Goal: Task Accomplishment & Management: Manage account settings

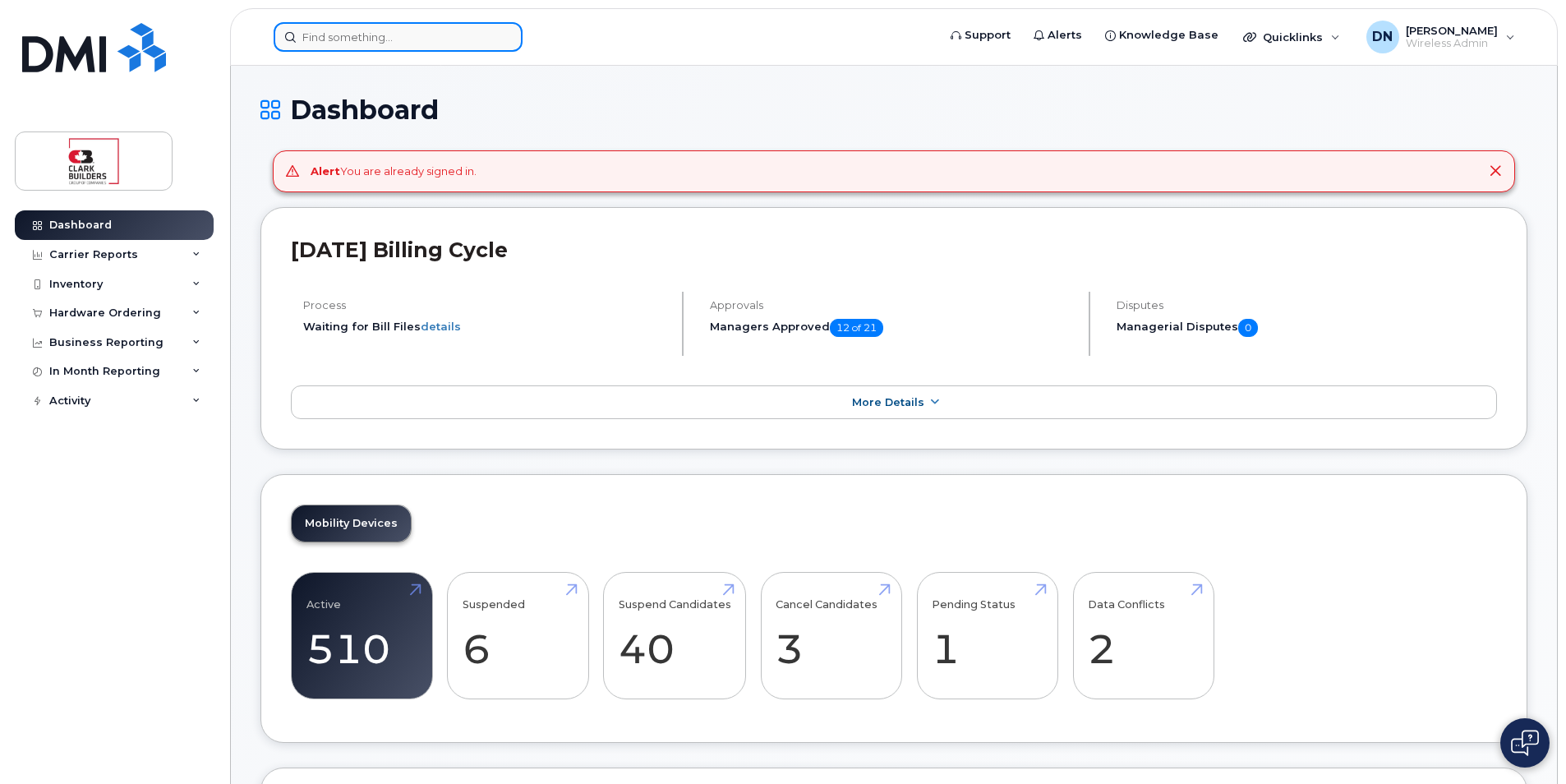
click at [429, 39] on input at bounding box center [398, 37] width 249 height 30
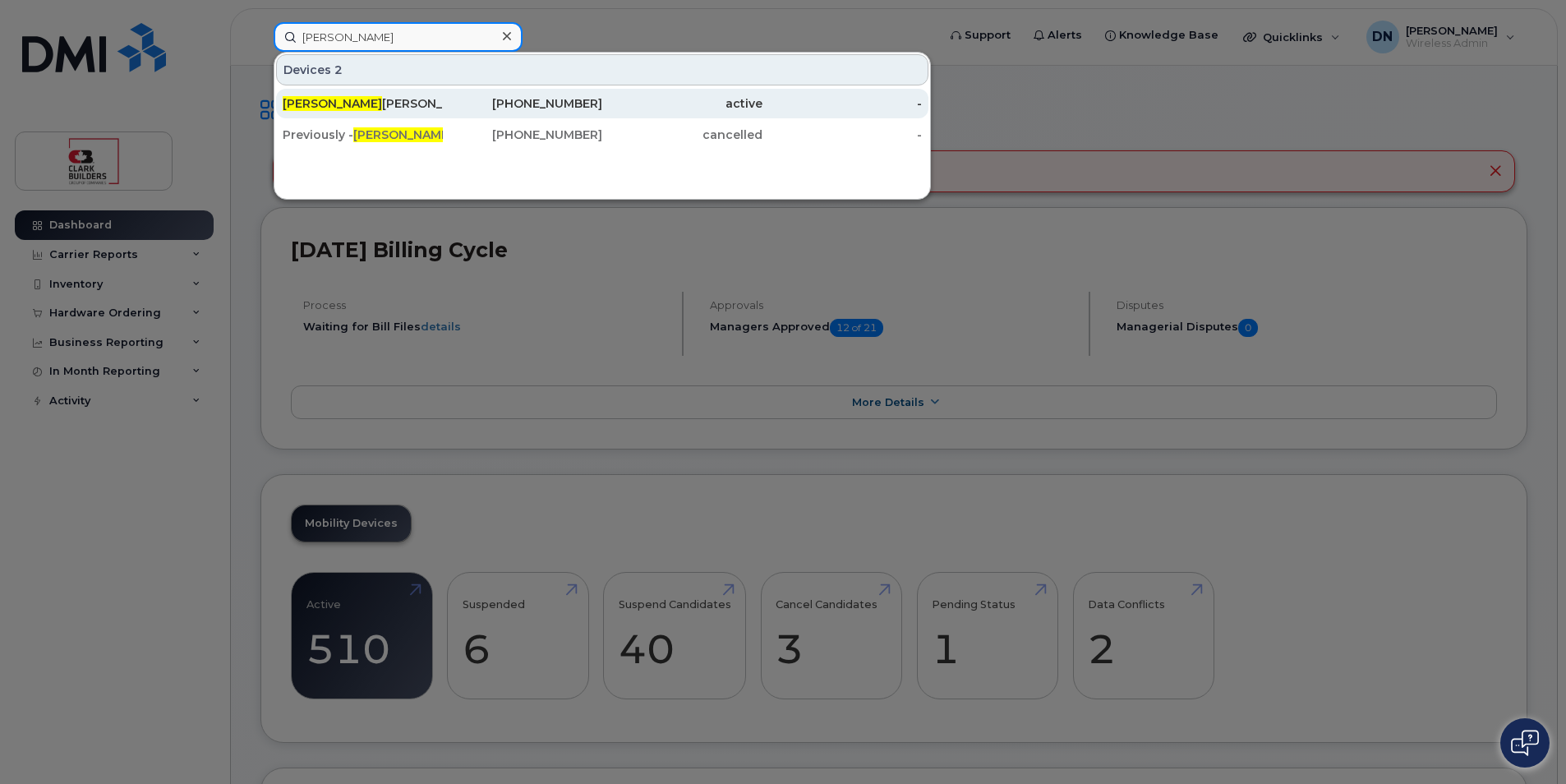
type input "denise"
click at [589, 103] on div "780-504-7781" at bounding box center [523, 103] width 160 height 16
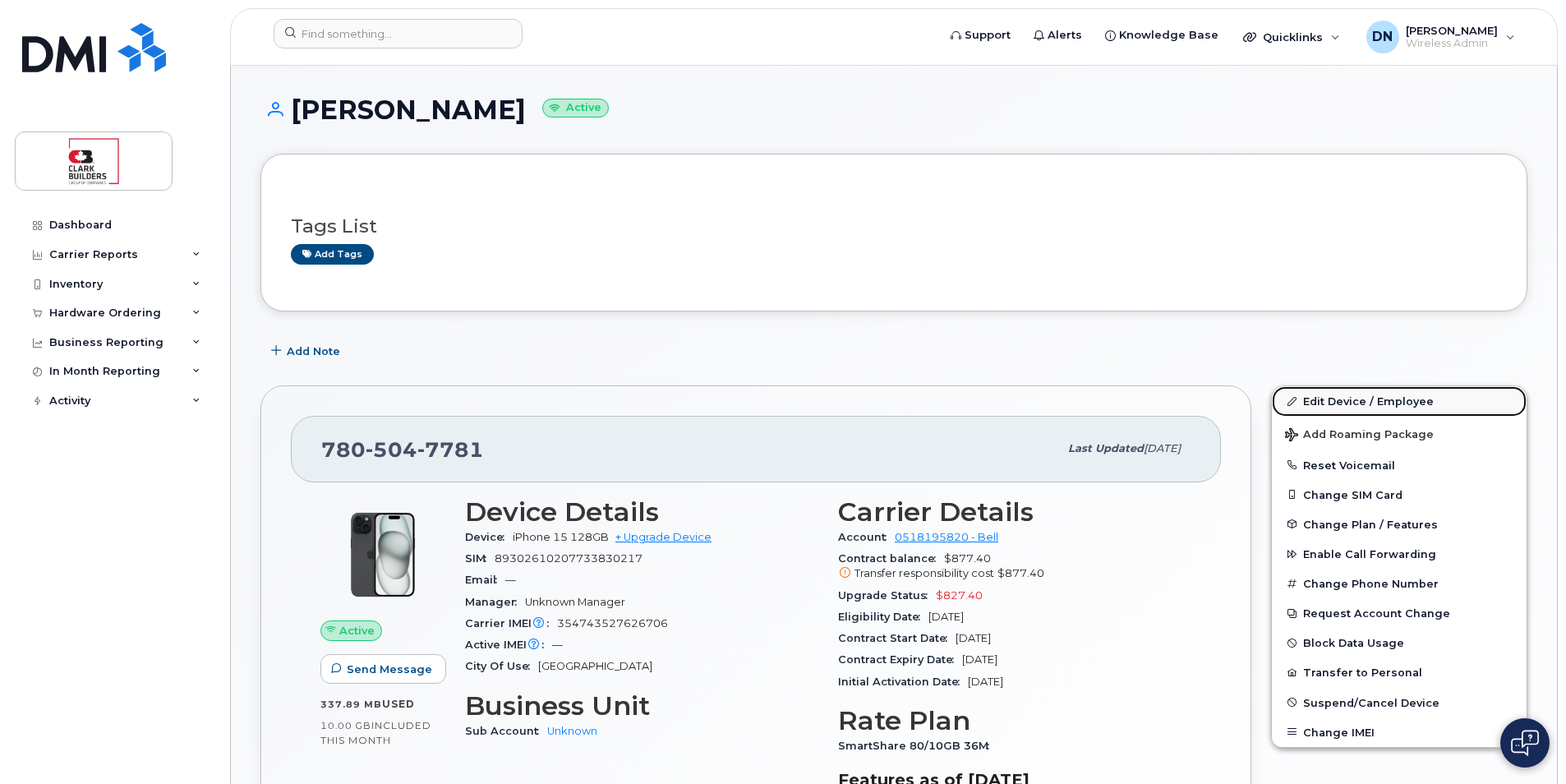
click at [1338, 407] on link "Edit Device / Employee" at bounding box center [1399, 401] width 255 height 30
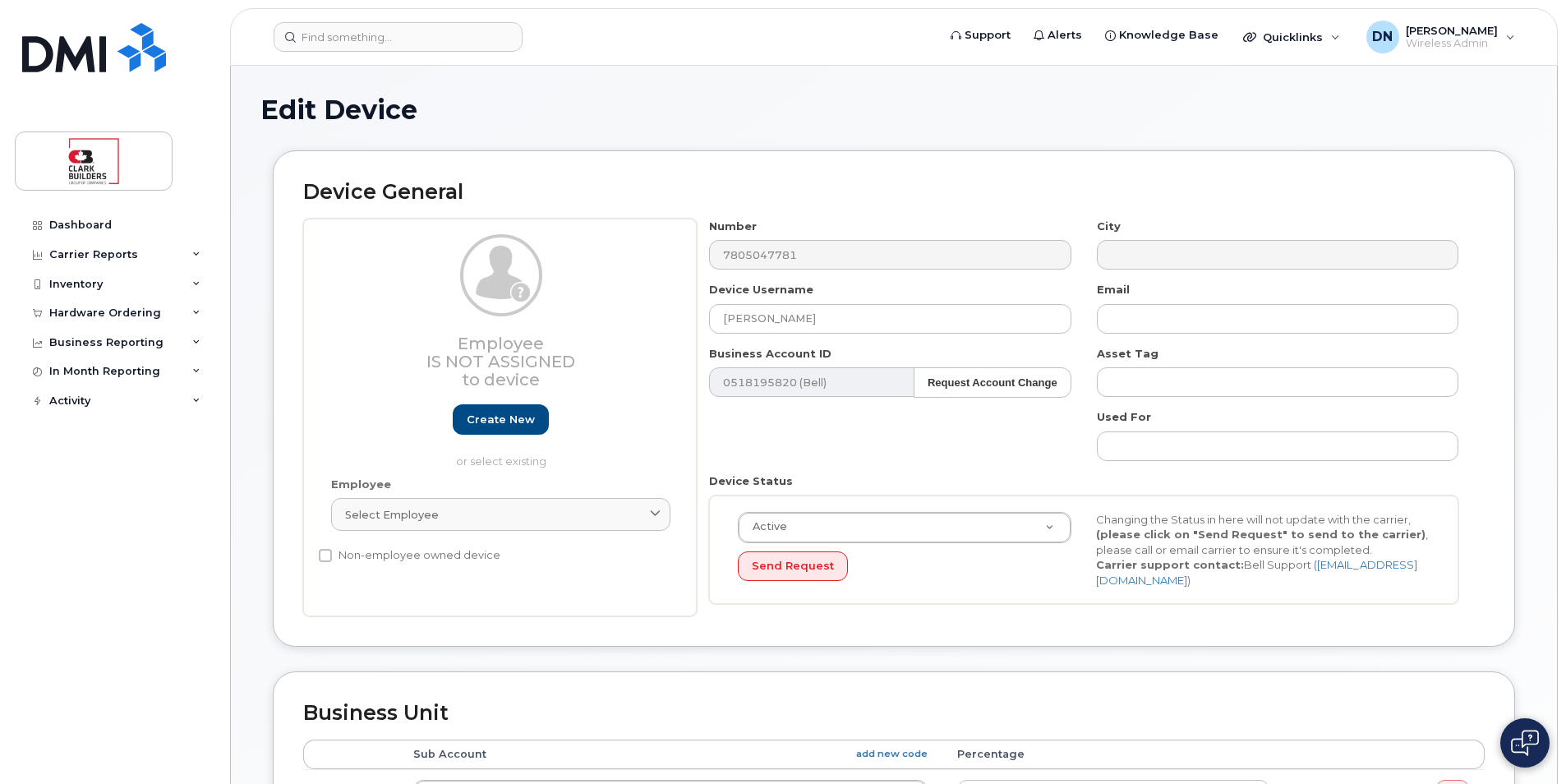
select select "18153"
drag, startPoint x: 826, startPoint y: 320, endPoint x: 605, endPoint y: 314, distance: 220.3
click at [605, 314] on div "Employee Is not assigned to device Create new or select existing Employee Selec…" at bounding box center [893, 418] width 1181 height 398
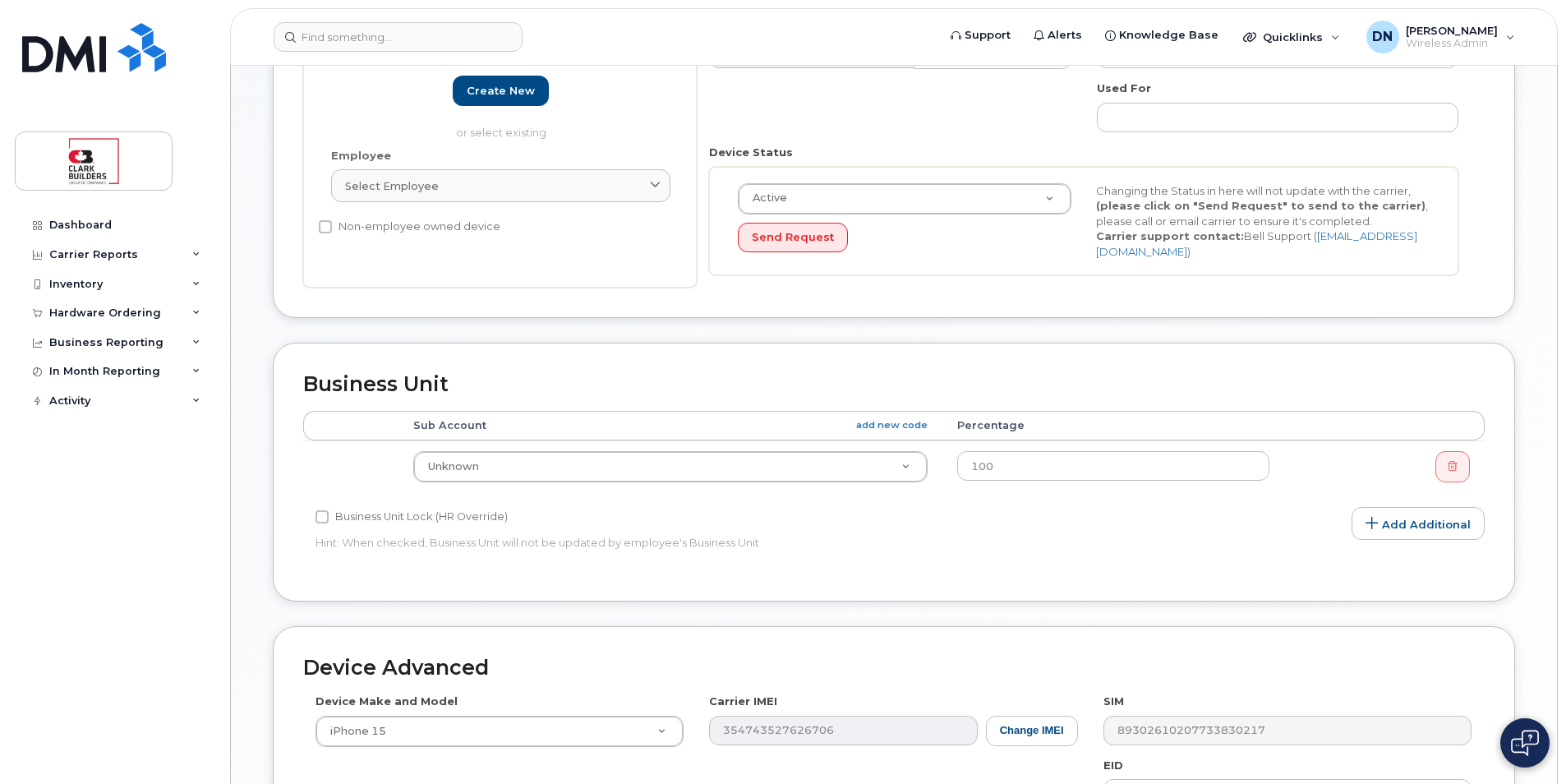
scroll to position [660, 0]
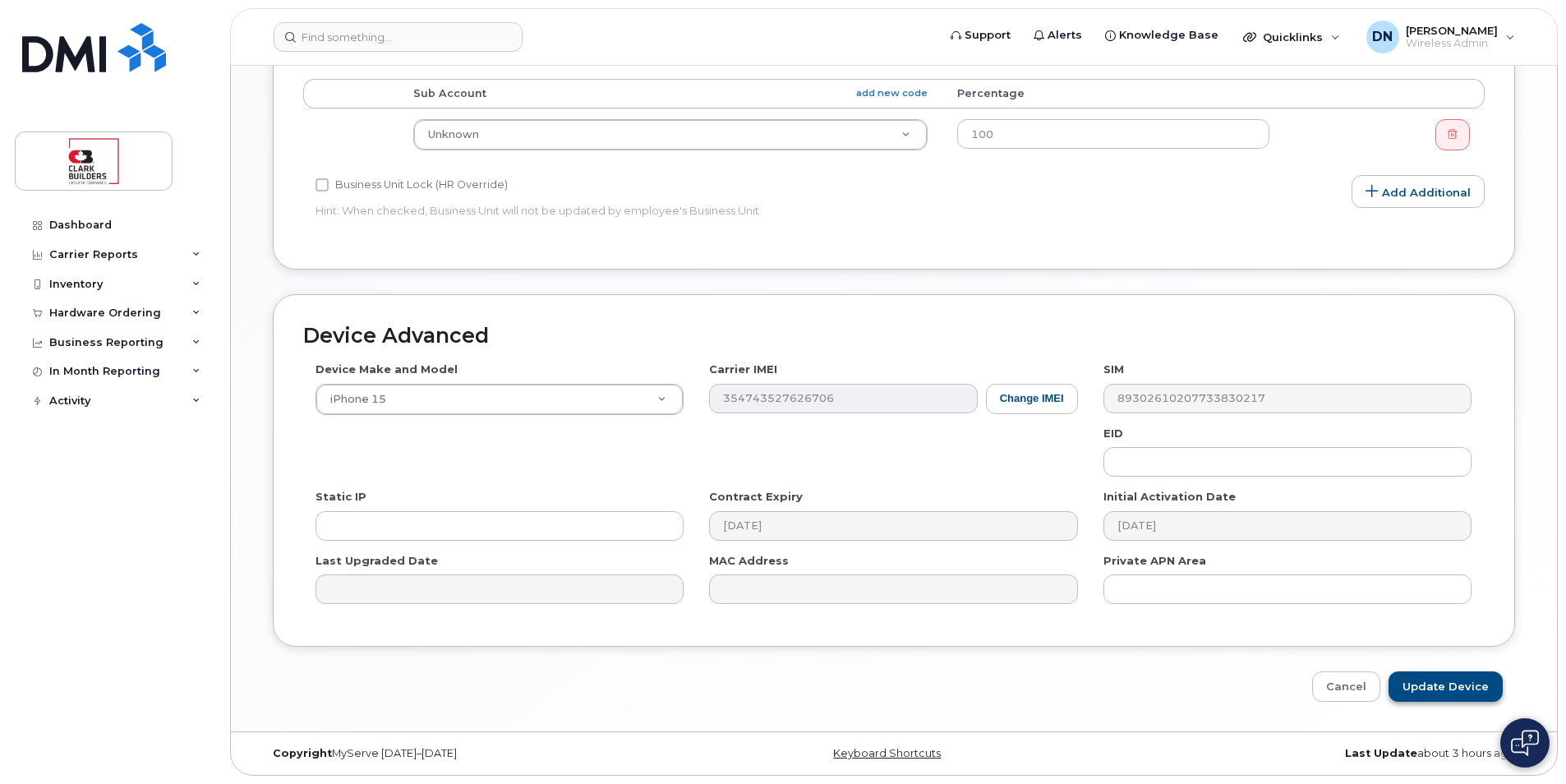
type input "Daniel Londres"
click at [1423, 683] on input "Update Device" at bounding box center [1445, 686] width 114 height 30
type input "Saving..."
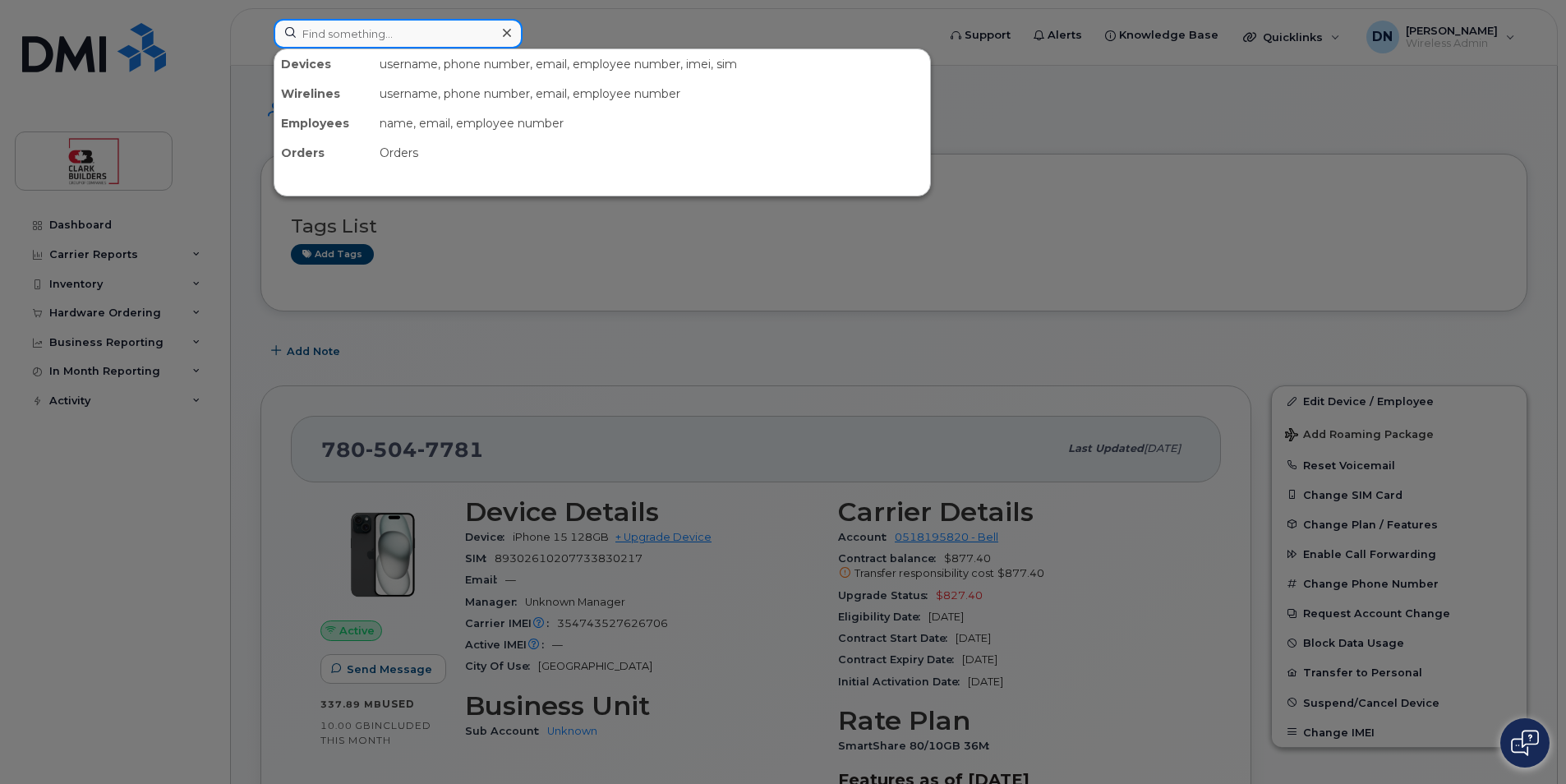
click at [475, 46] on input at bounding box center [398, 34] width 249 height 30
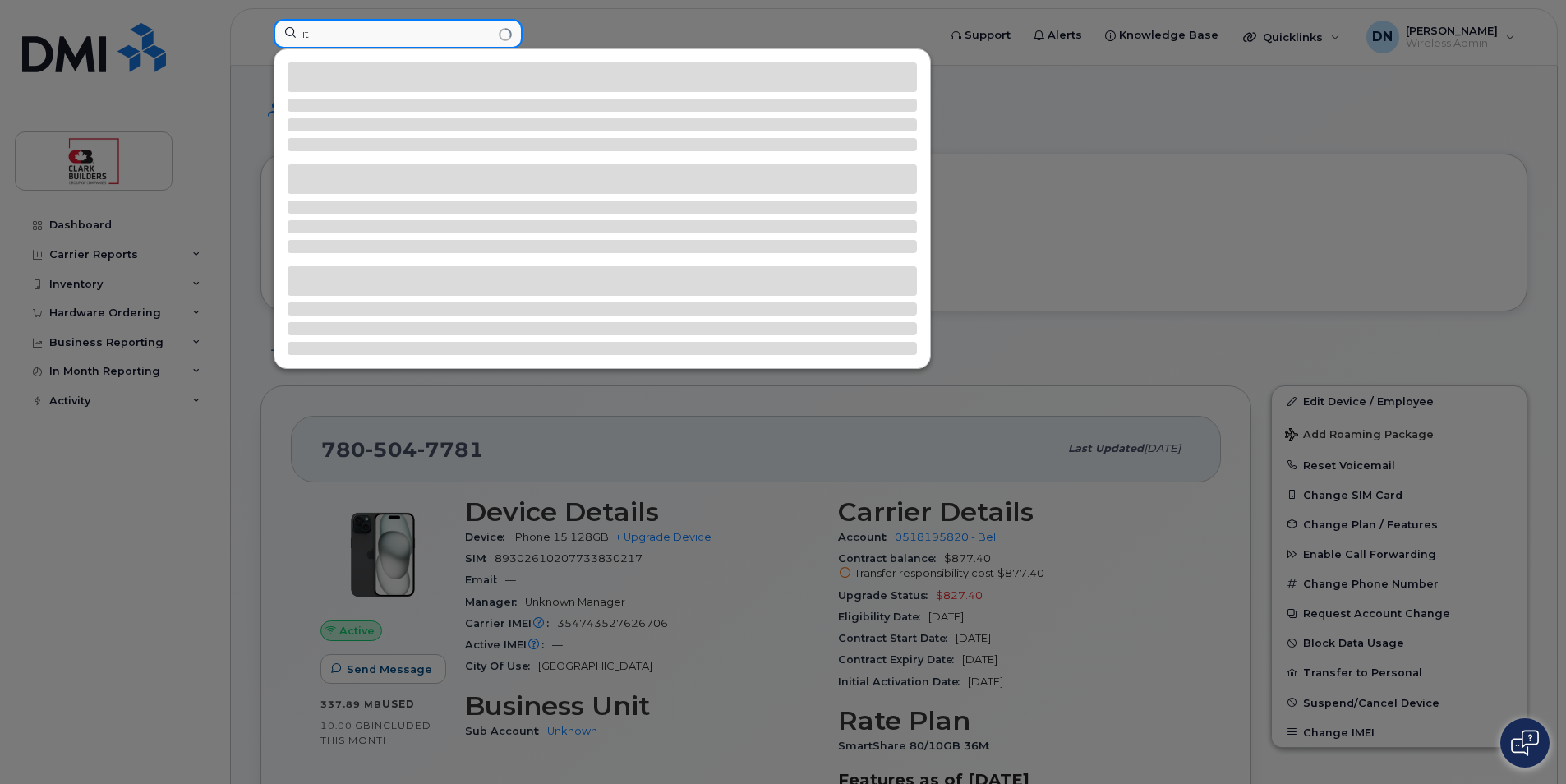
type input "i"
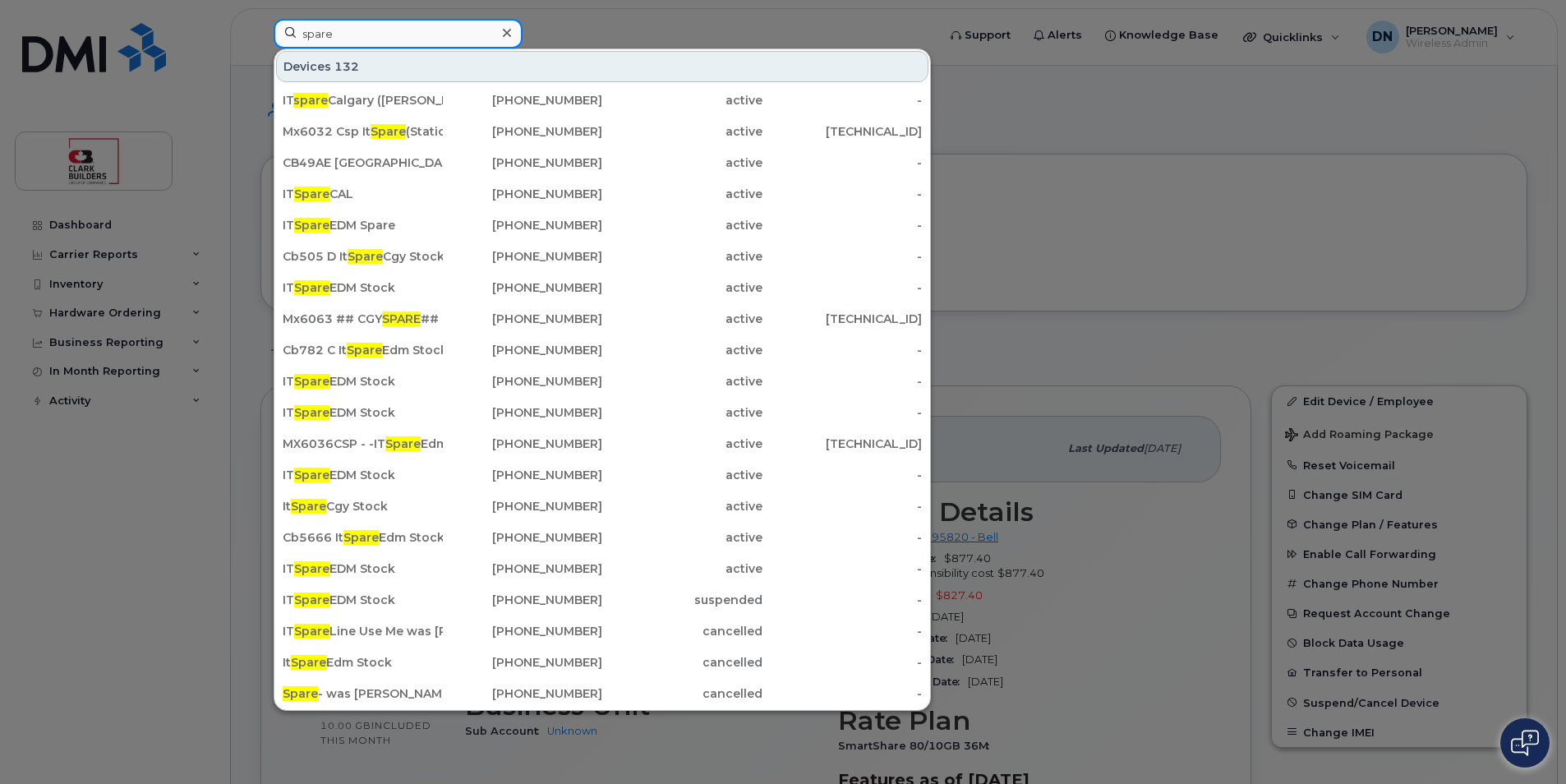
type input "spare"
click at [1125, 404] on div at bounding box center [783, 392] width 1566 height 784
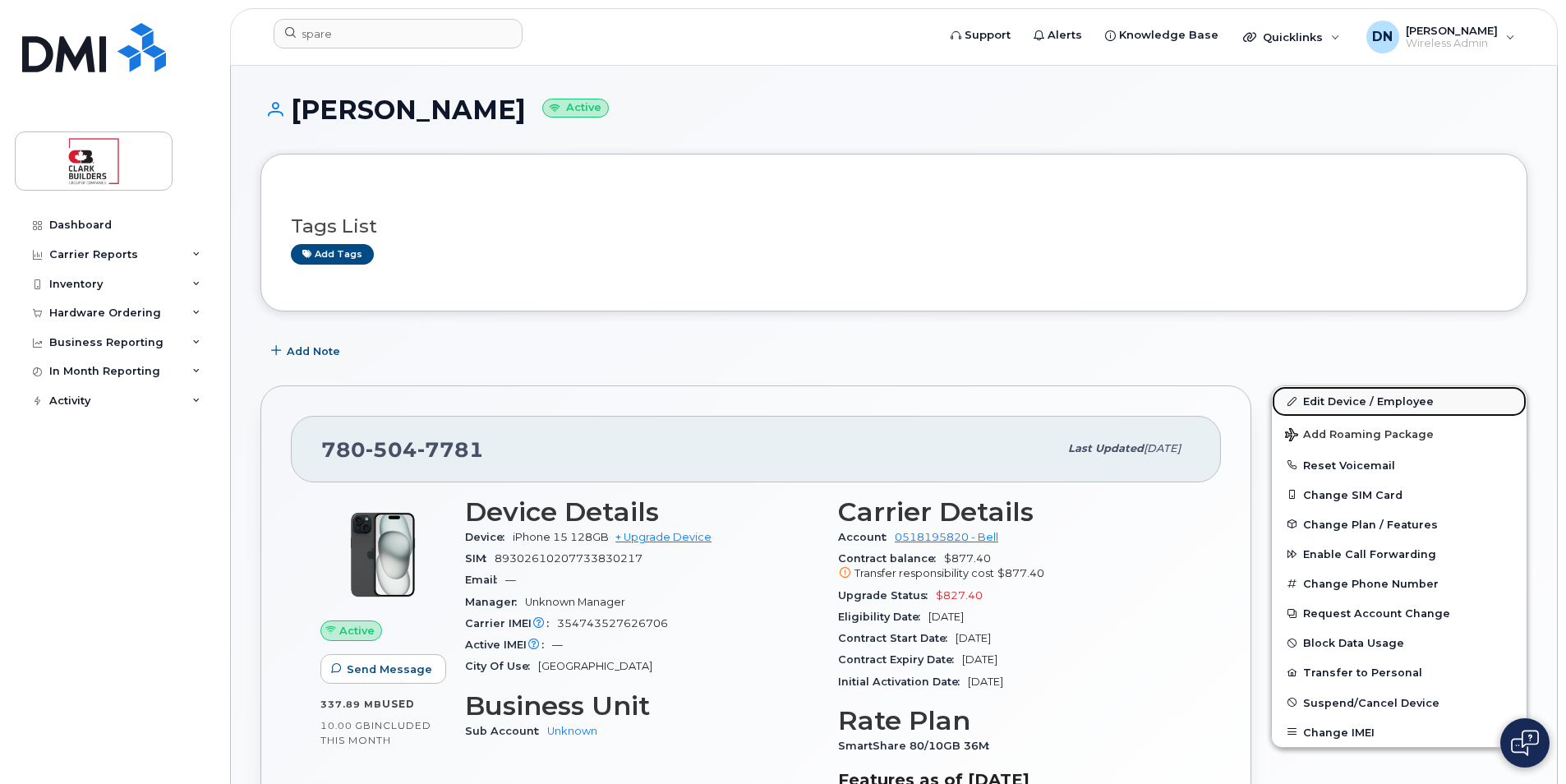
click at [1331, 406] on link "Edit Device / Employee" at bounding box center [1399, 401] width 255 height 30
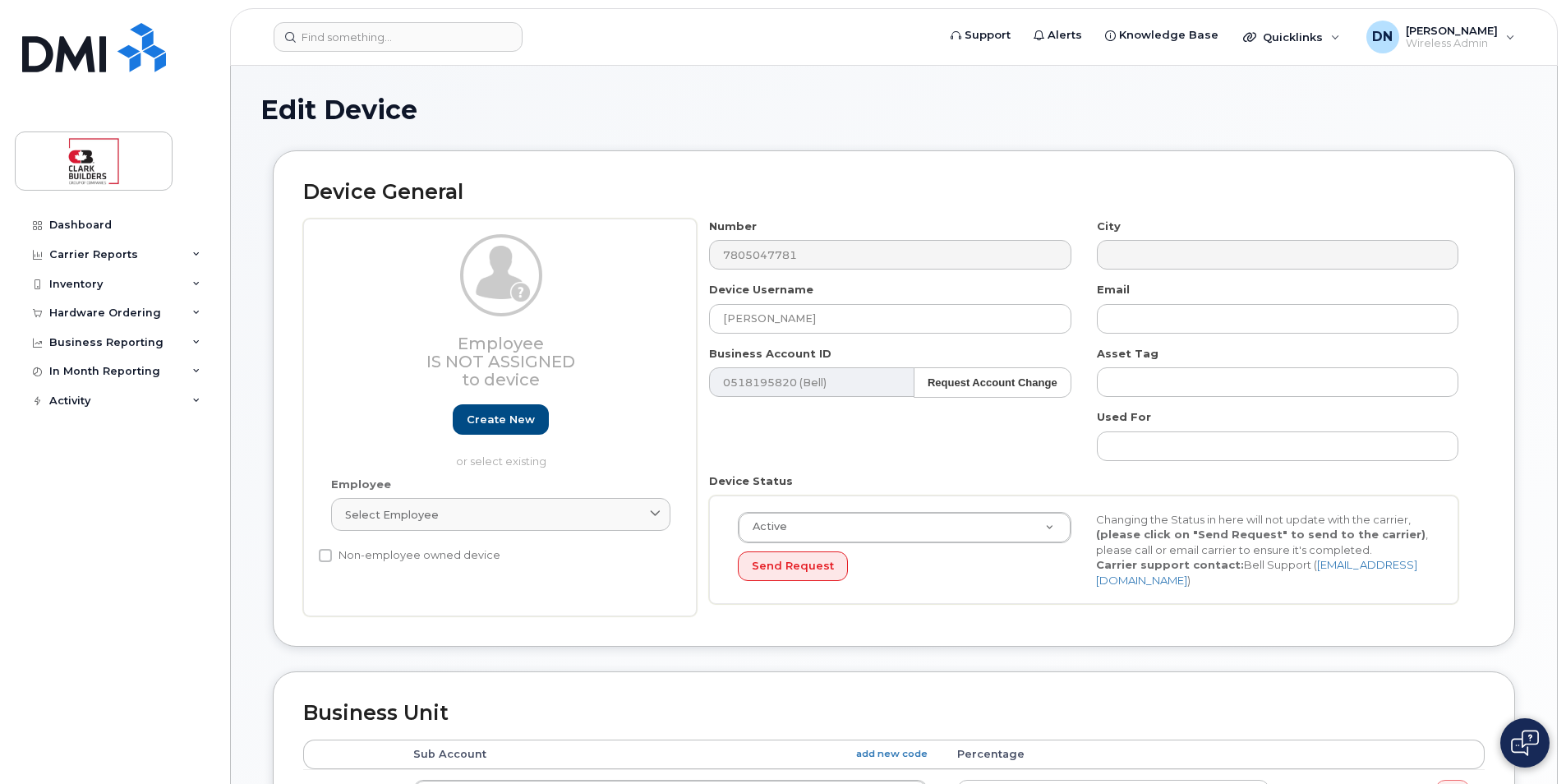
select select "18153"
drag, startPoint x: 953, startPoint y: 323, endPoint x: 577, endPoint y: 343, distance: 376.8
click at [577, 343] on div "Employee Is not assigned to device Create new or select existing Employee Selec…" at bounding box center [893, 418] width 1181 height 398
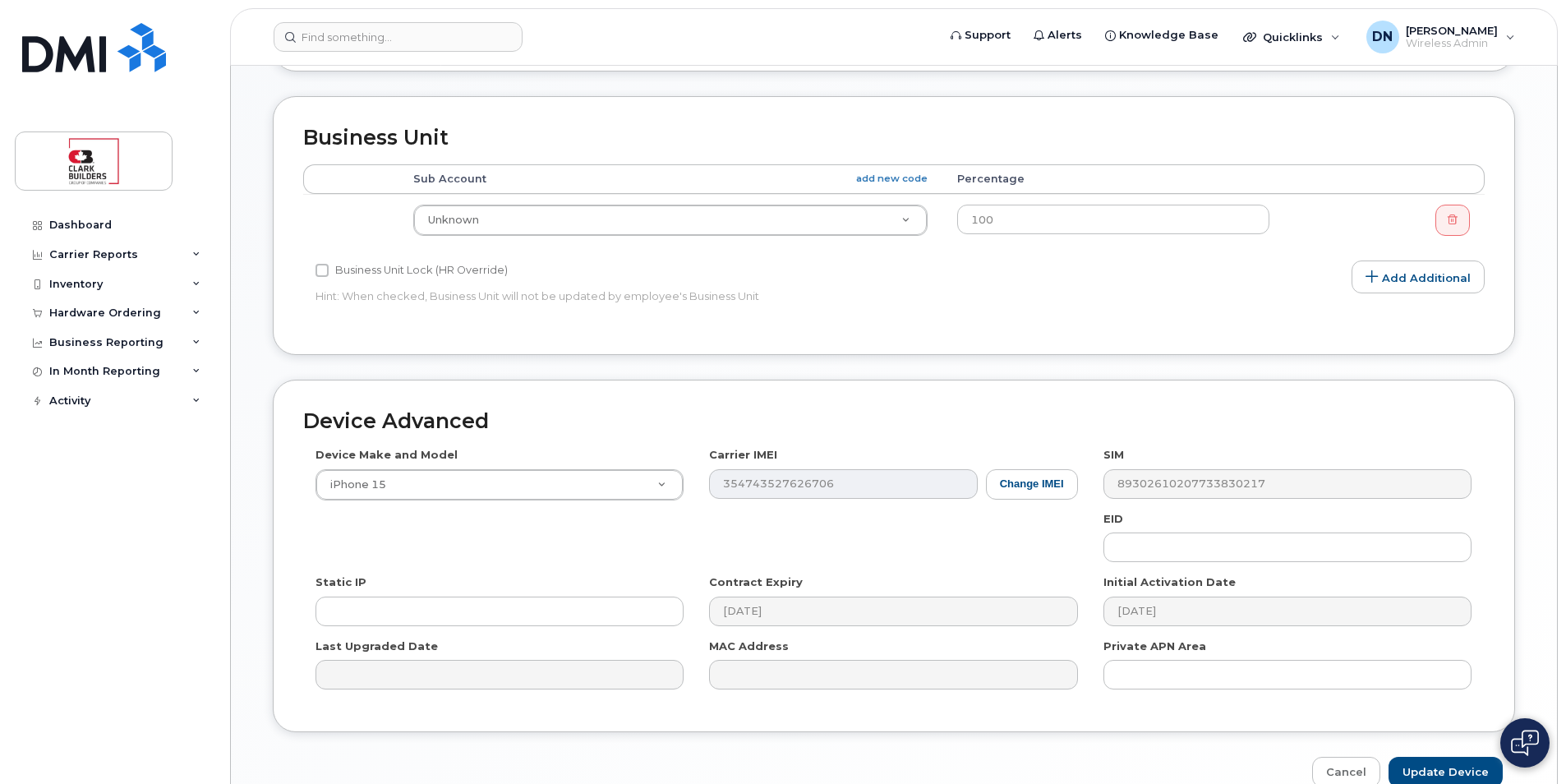
scroll to position [660, 0]
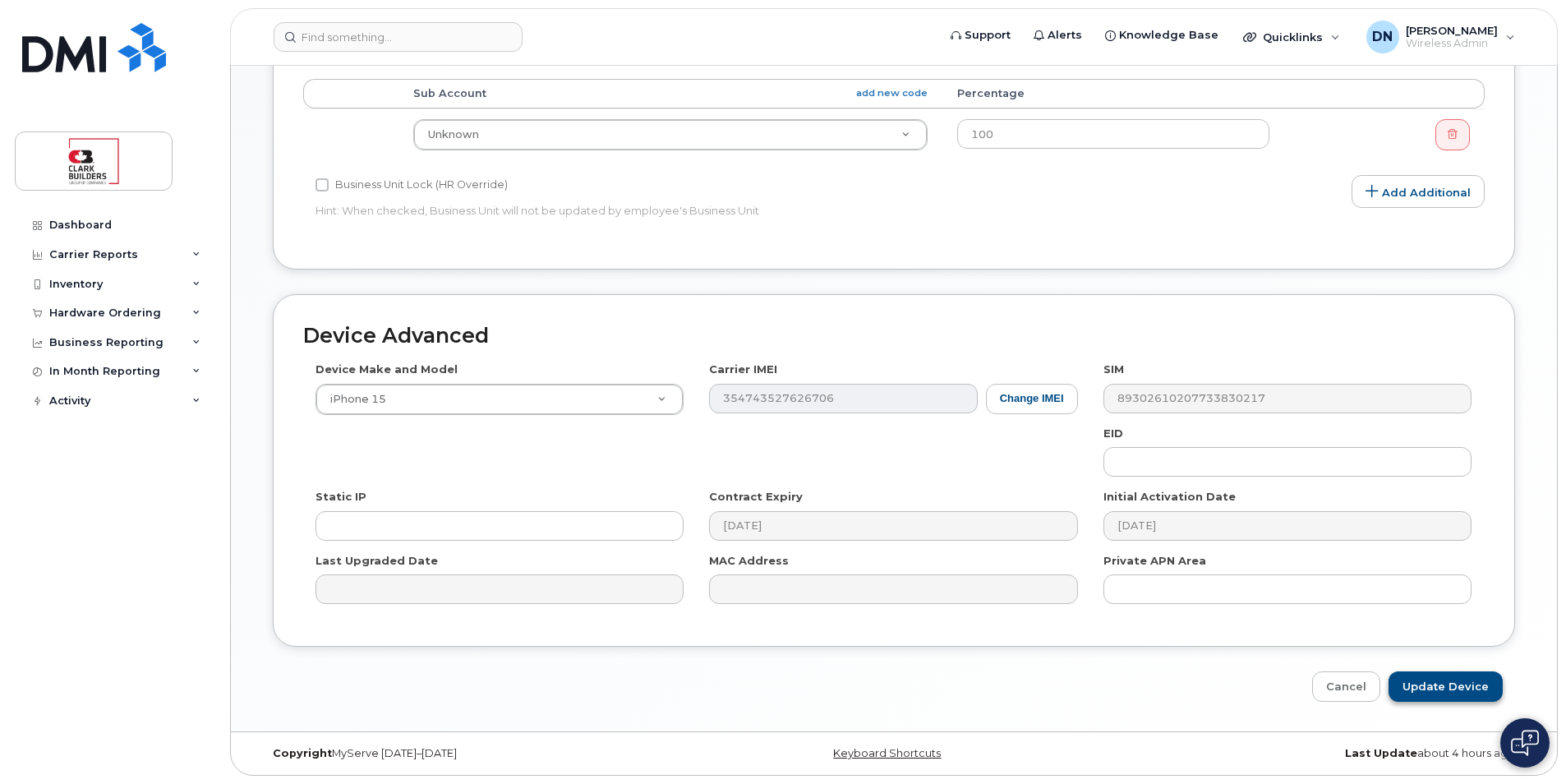
type input "[PERSON_NAME] (LOCKED)"
click at [1414, 684] on input "Update Device" at bounding box center [1445, 686] width 114 height 30
type input "Saving..."
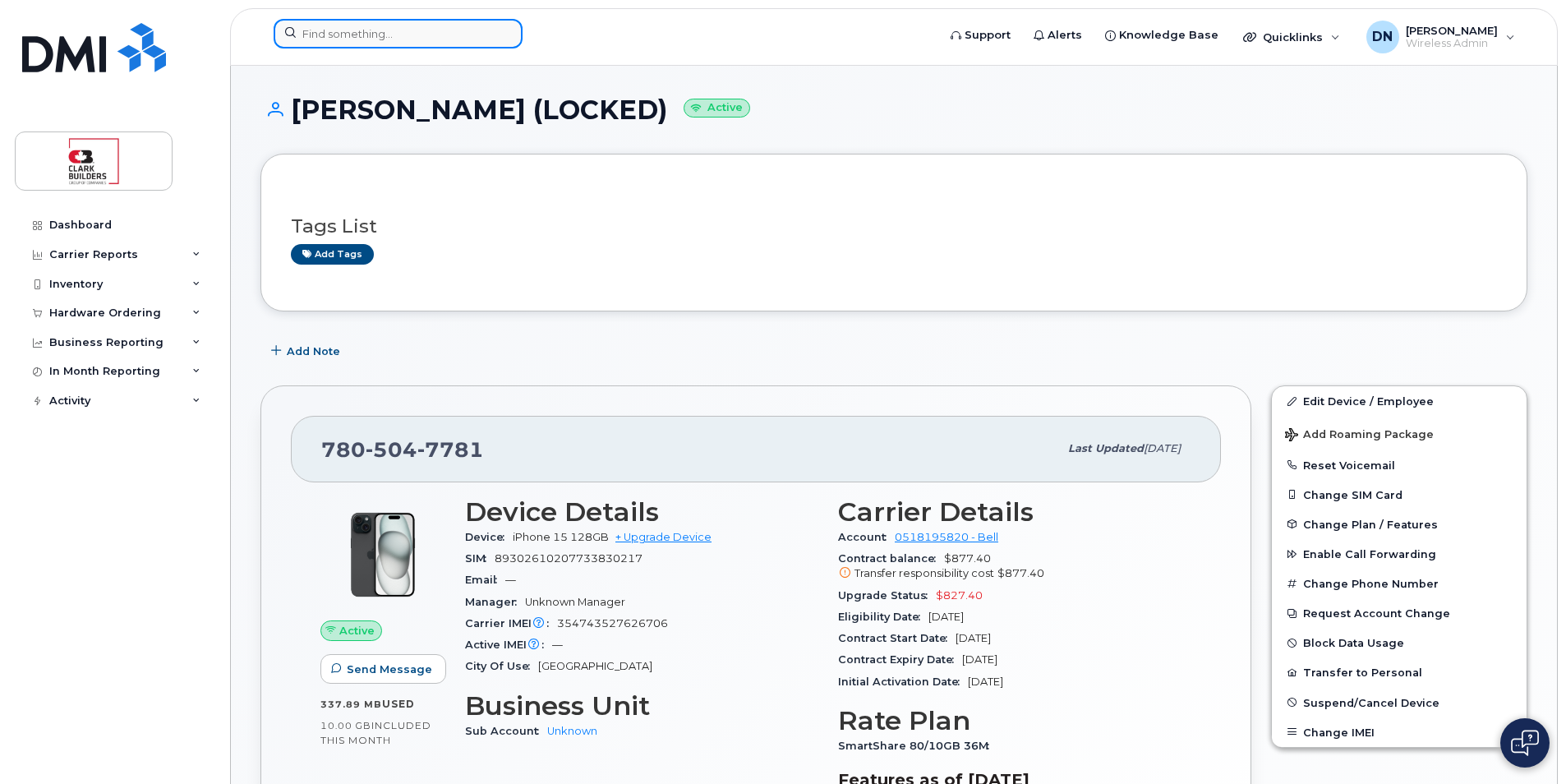
click at [445, 39] on input at bounding box center [398, 34] width 249 height 30
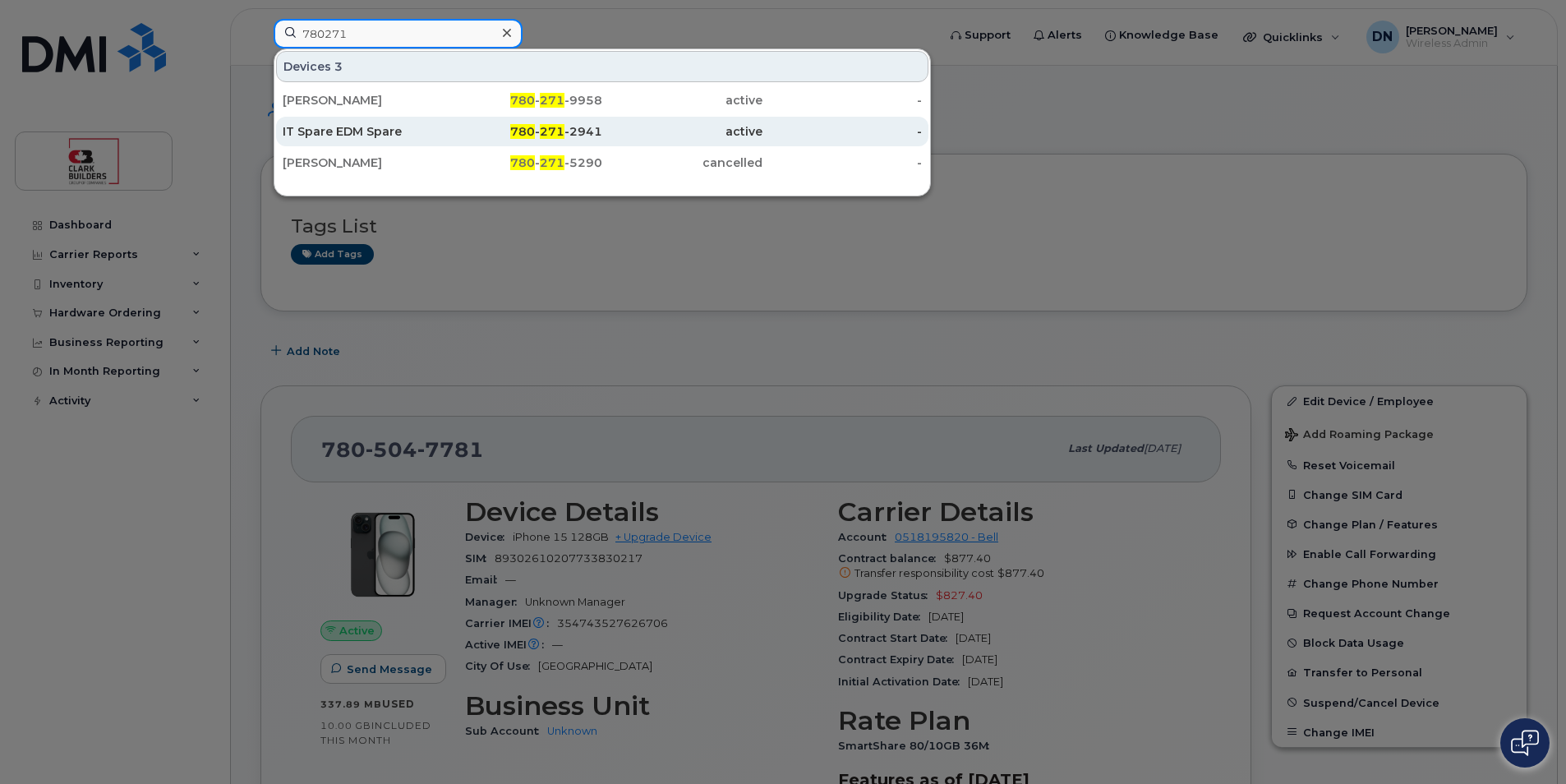
type input "780271"
click at [521, 136] on span "780" at bounding box center [522, 131] width 25 height 15
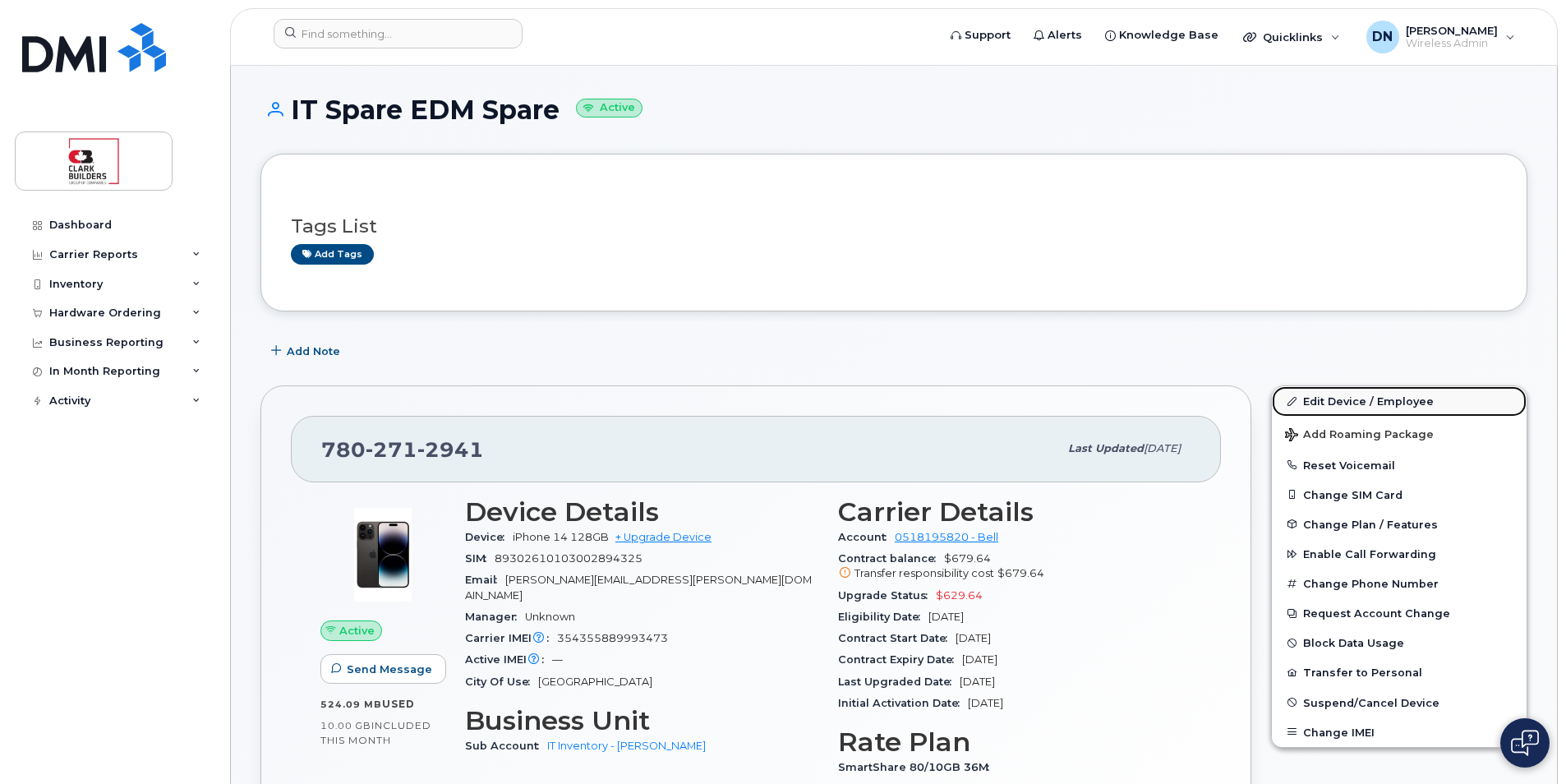
click at [1381, 400] on link "Edit Device / Employee" at bounding box center [1399, 401] width 255 height 30
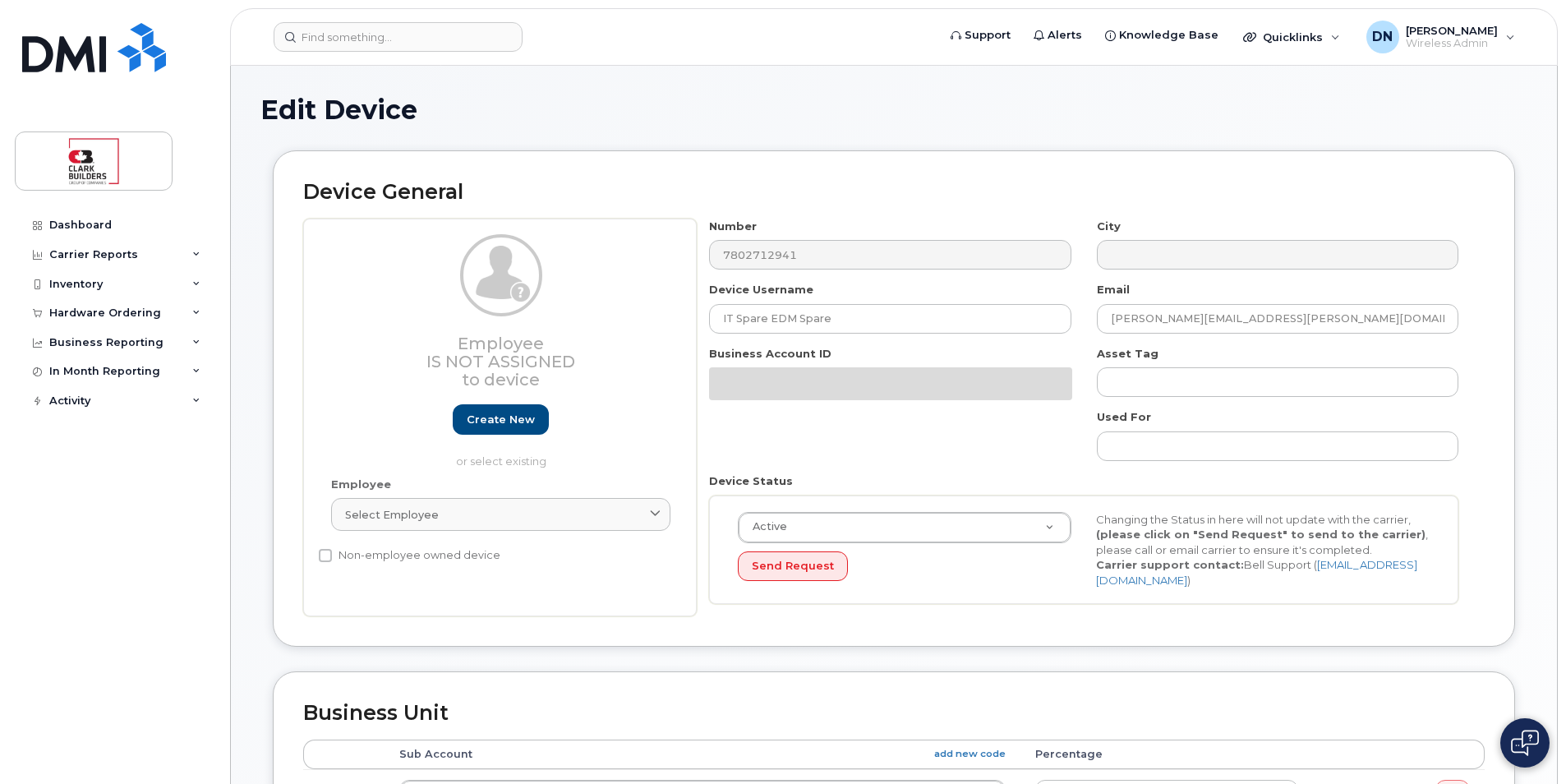
select select "24207"
click at [737, 646] on div "Device General Employee Is not assigned to device Create new or select existing…" at bounding box center [894, 398] width 1242 height 496
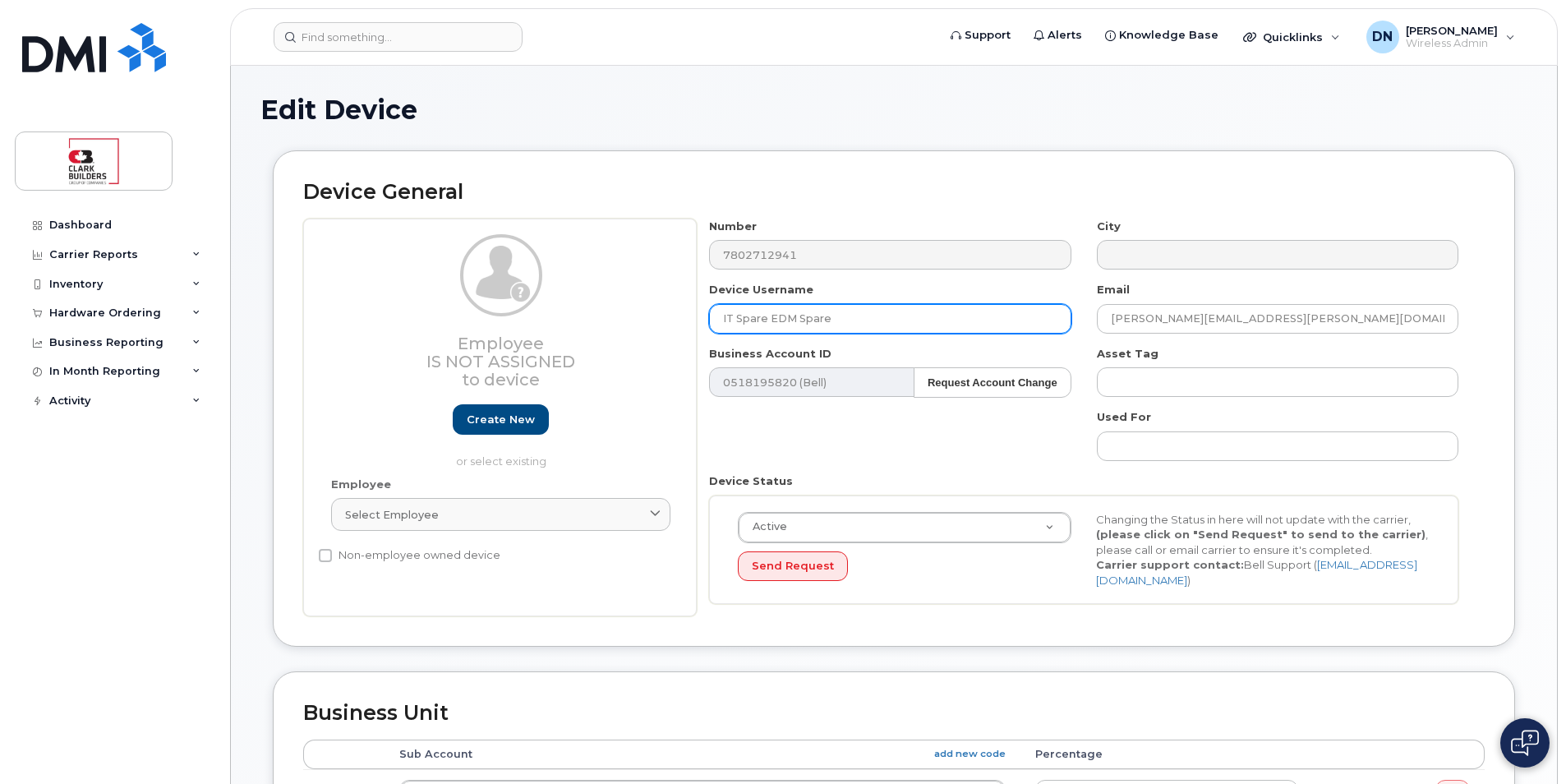
drag, startPoint x: 858, startPoint y: 318, endPoint x: 601, endPoint y: 311, distance: 257.2
click at [623, 321] on div "Employee Is not assigned to device Create new or select existing Employee Selec…" at bounding box center [893, 418] width 1181 height 398
type input "[PERSON_NAME]"
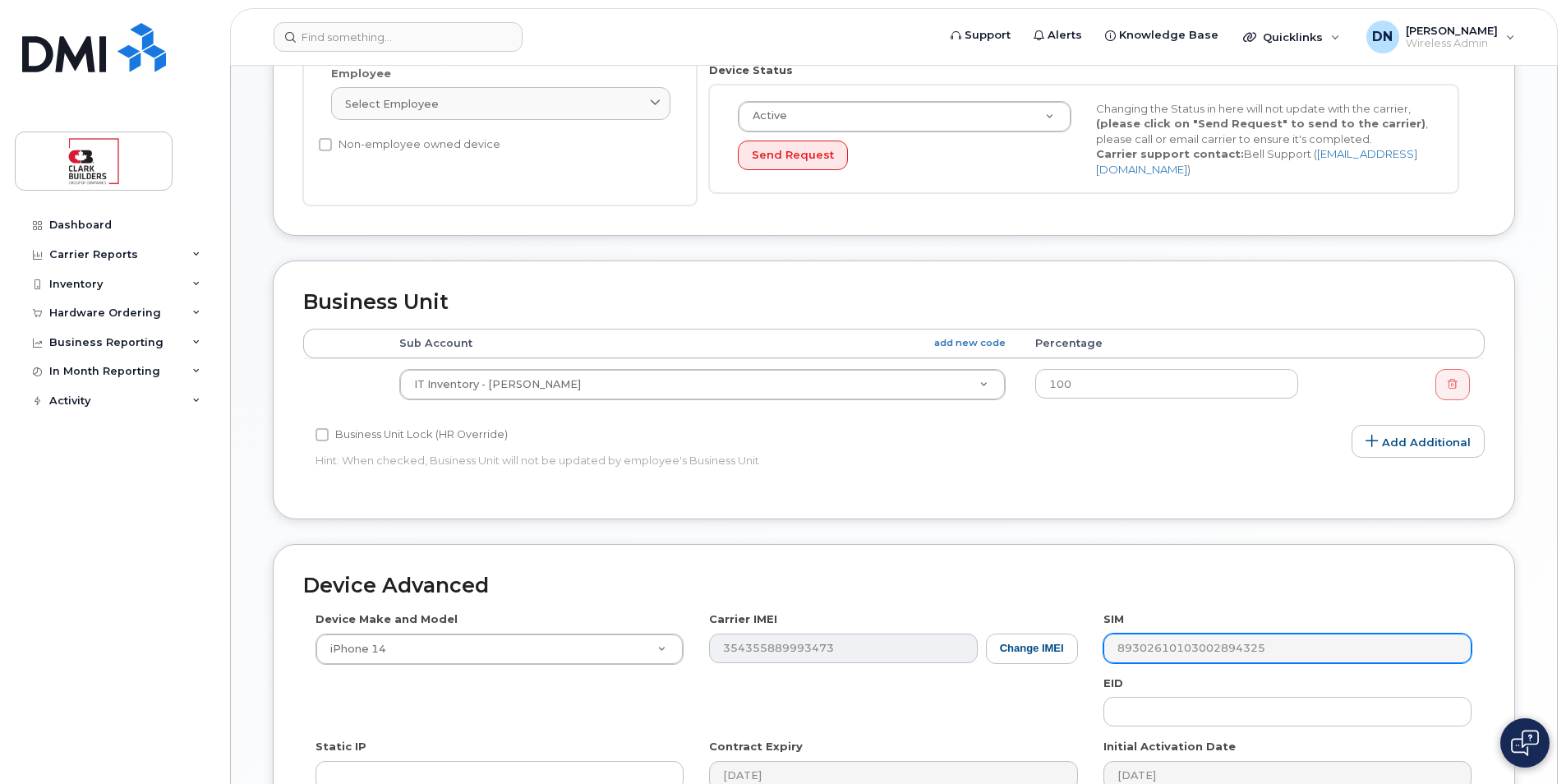
scroll to position [660, 0]
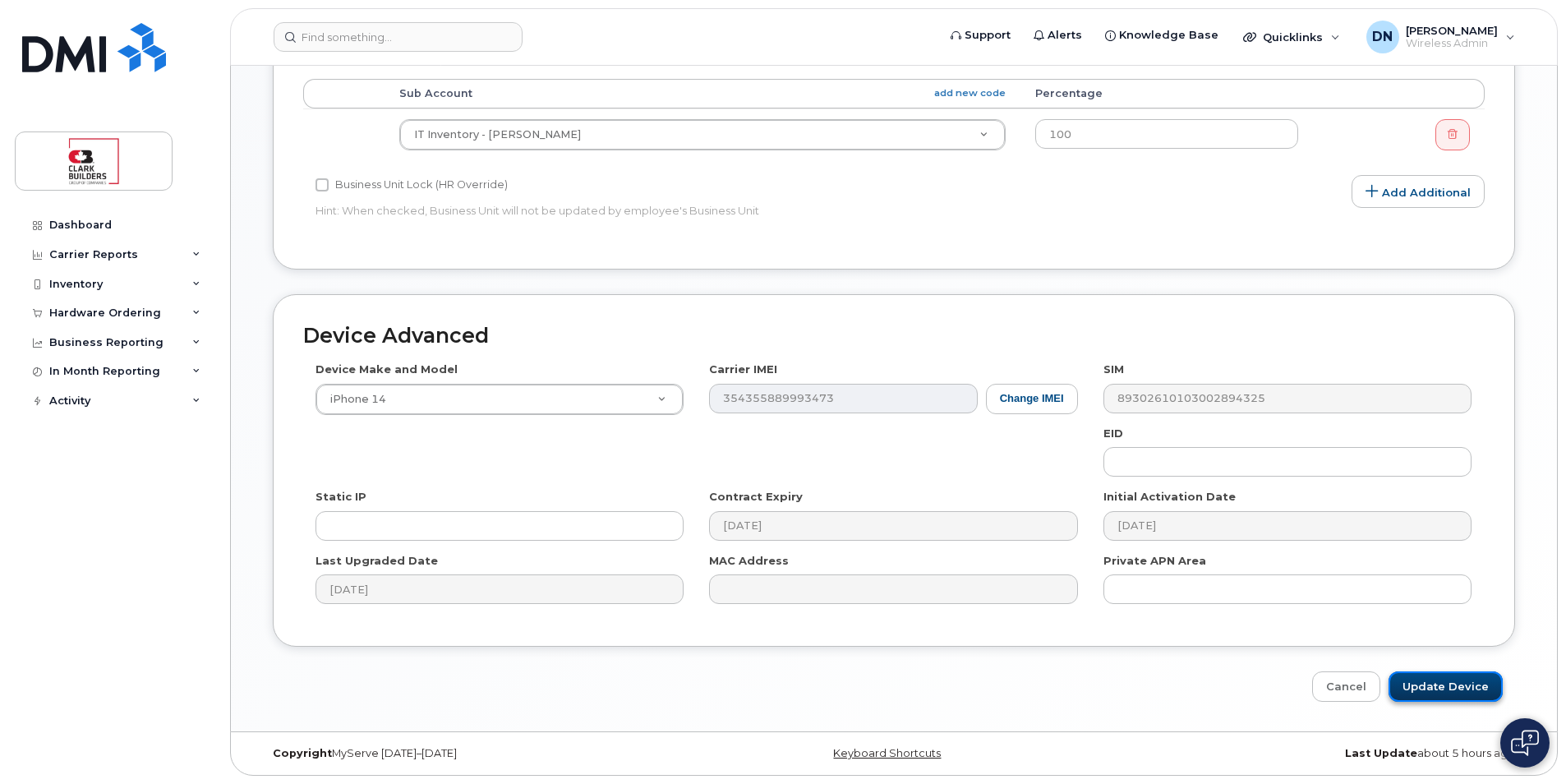
click at [1424, 689] on input "Update Device" at bounding box center [1445, 686] width 114 height 30
type input "Saving..."
